Goal: Find specific page/section: Find specific page/section

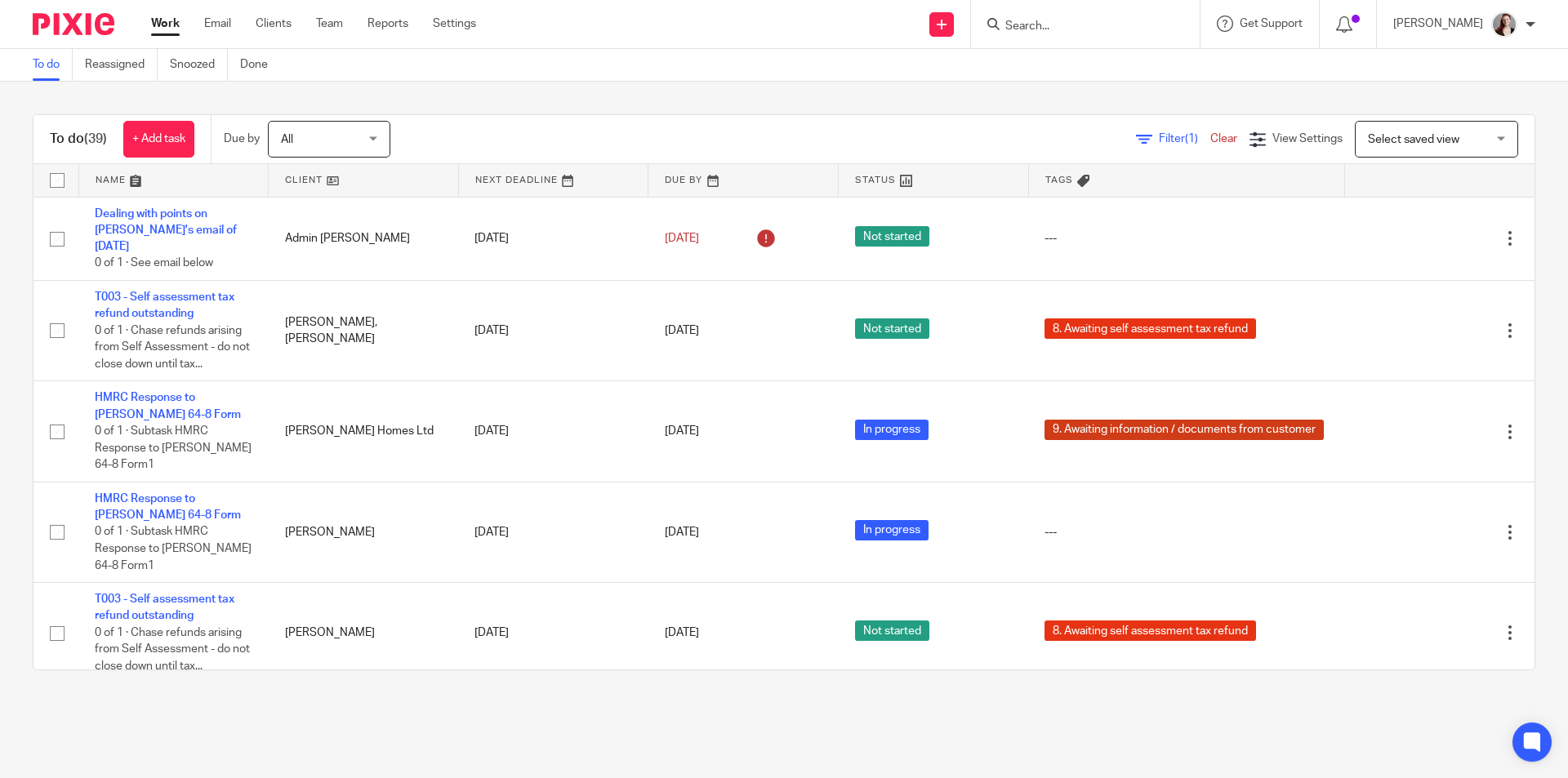
scroll to position [2314, 0]
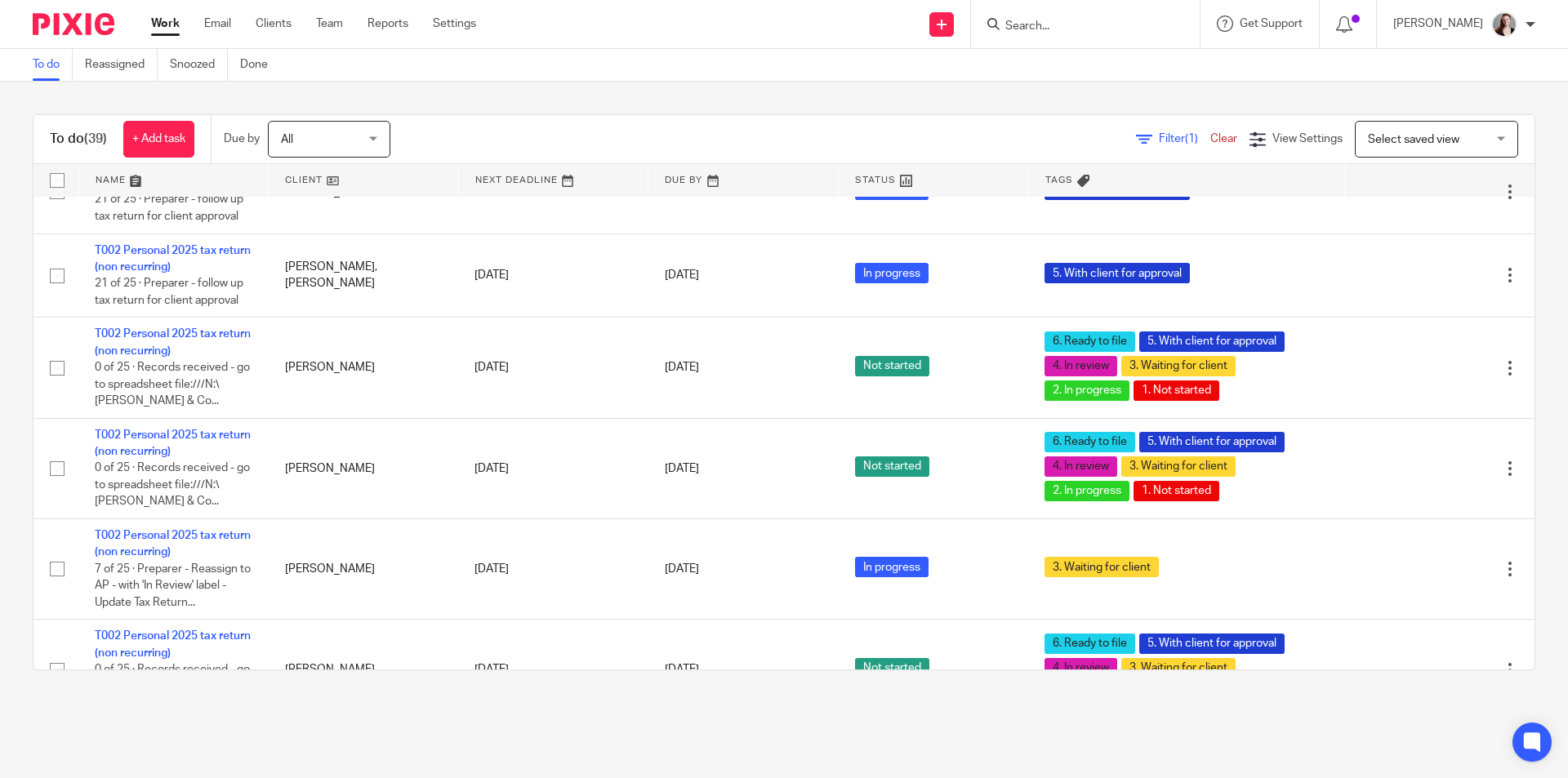
click at [1069, 21] on input "Search" at bounding box center [1076, 26] width 146 height 14
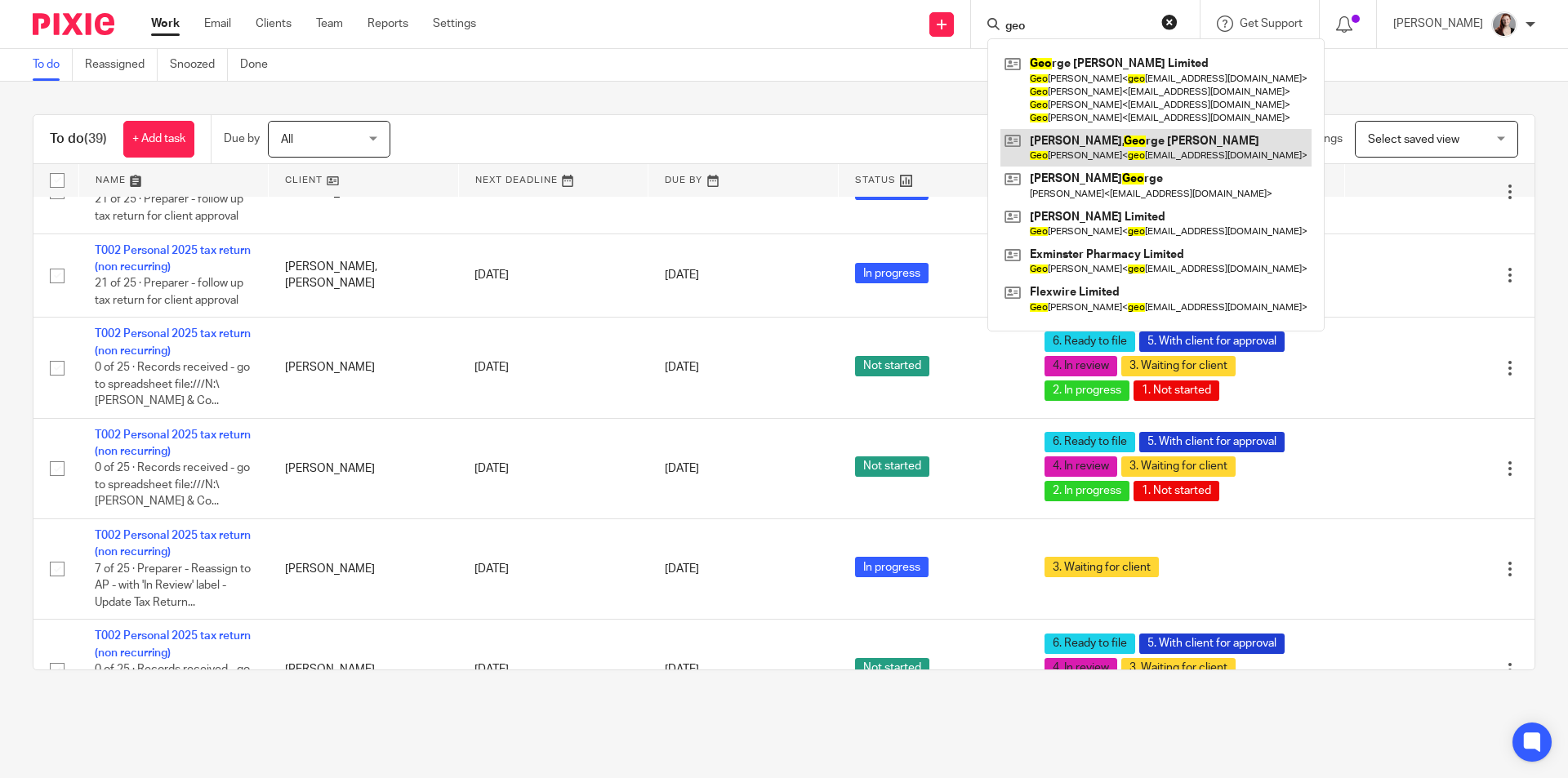
type input "geo"
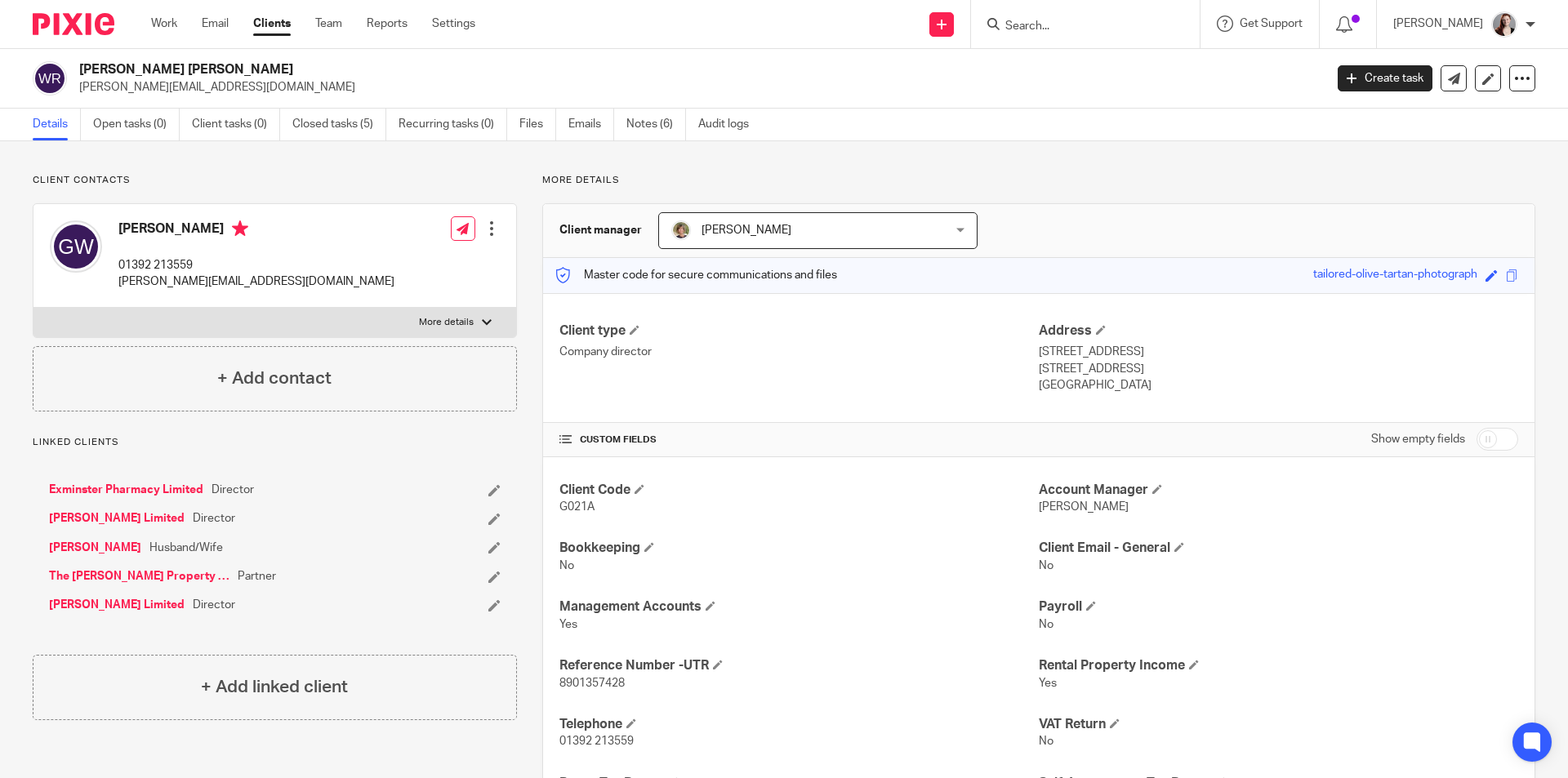
click at [426, 171] on div "Client contacts [PERSON_NAME] 01392 213559 [PERSON_NAME][EMAIL_ADDRESS][DOMAIN_…" at bounding box center [784, 558] width 1568 height 834
click at [1087, 29] on input "Search" at bounding box center [1076, 26] width 146 height 14
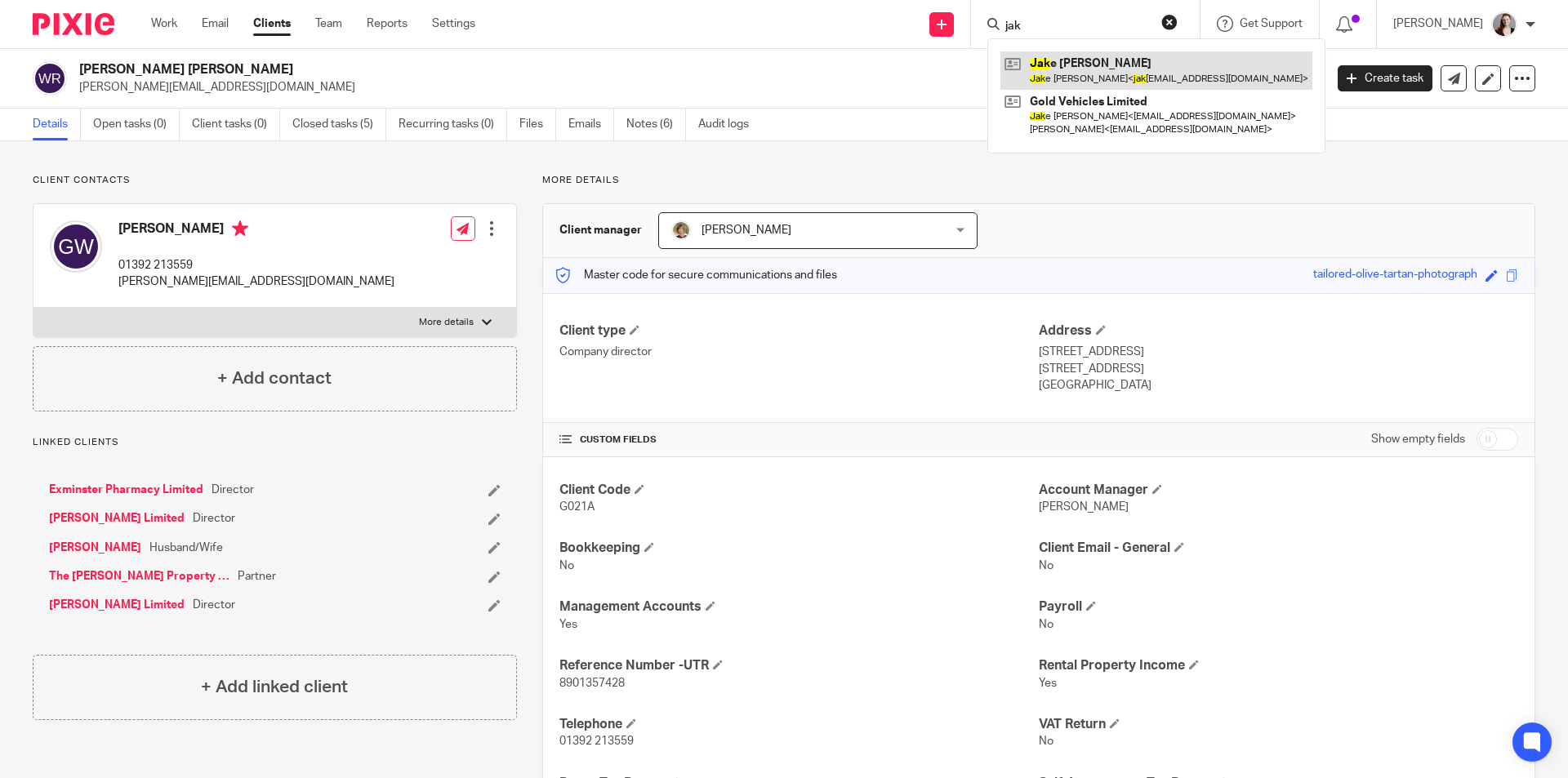
type input "jak"
